Goal: Use online tool/utility: Use online tool/utility

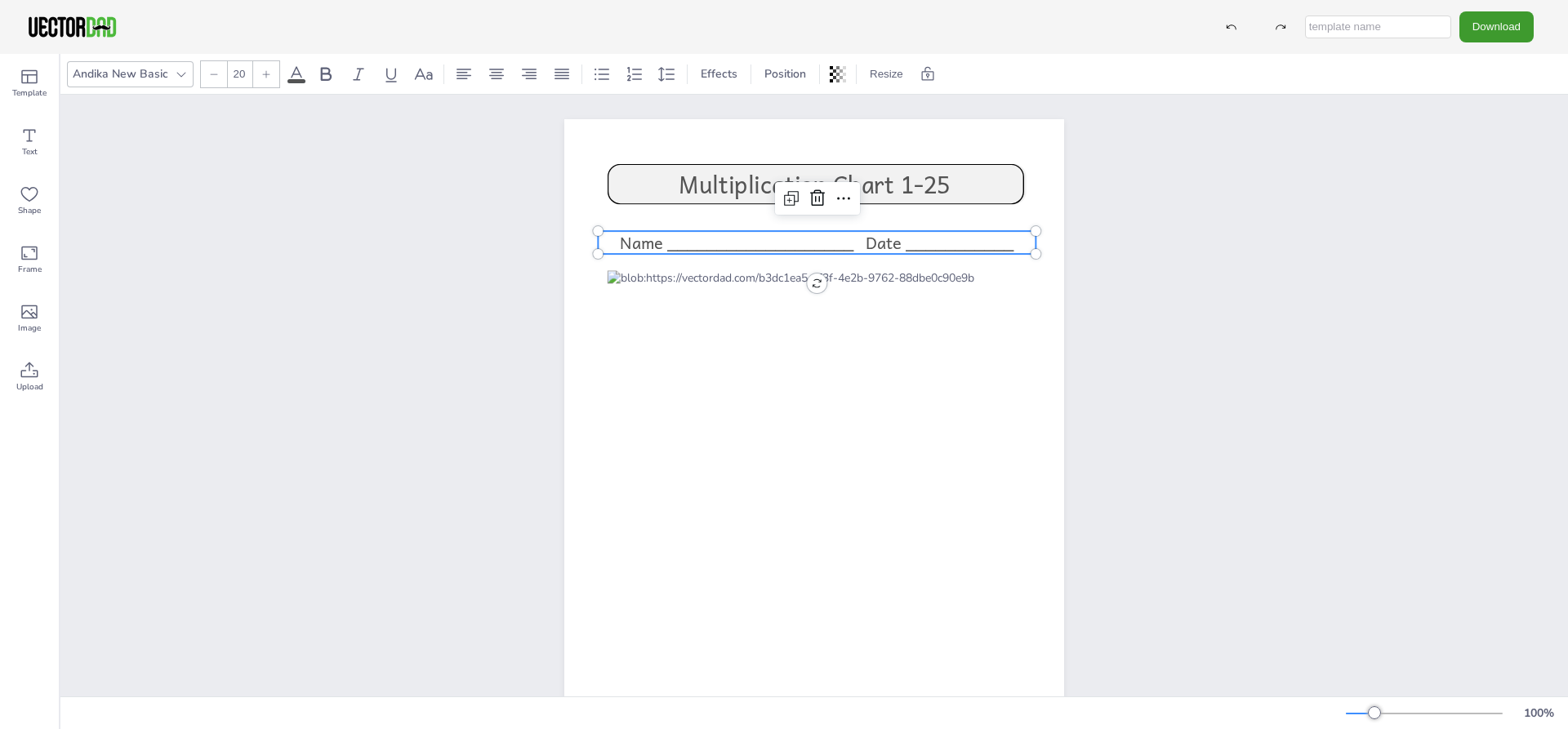
click at [679, 240] on span "Name ___________________ Date ___________" at bounding box center [817, 243] width 393 height 27
click at [668, 245] on span "Name ___________________ Date ___________" at bounding box center [817, 243] width 393 height 27
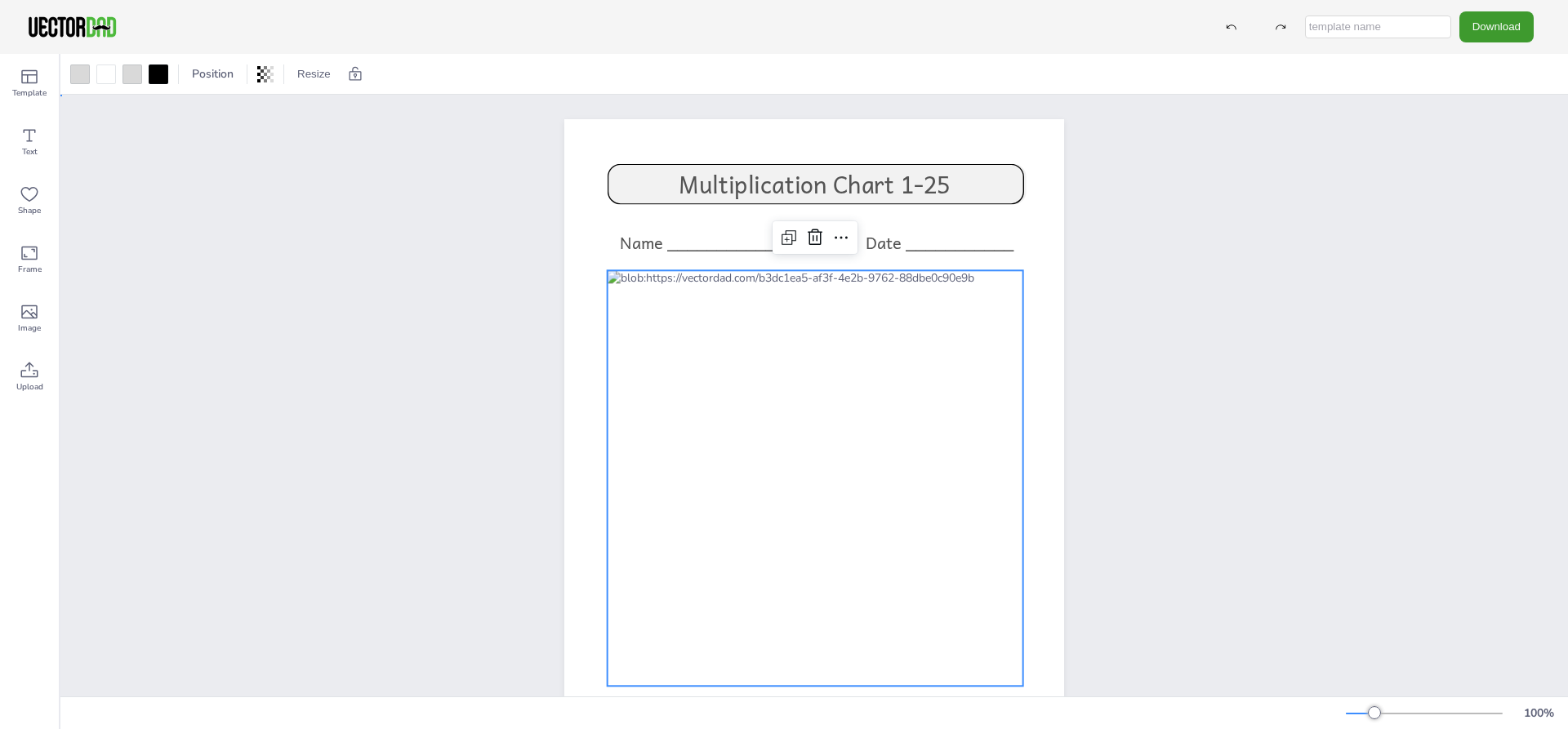
click at [1080, 268] on div "[DOMAIN_NAME] Name ___________________ Date ___________ Multiplication Chart 1-…" at bounding box center [814, 442] width 549 height 645
